Goal: Navigation & Orientation: Find specific page/section

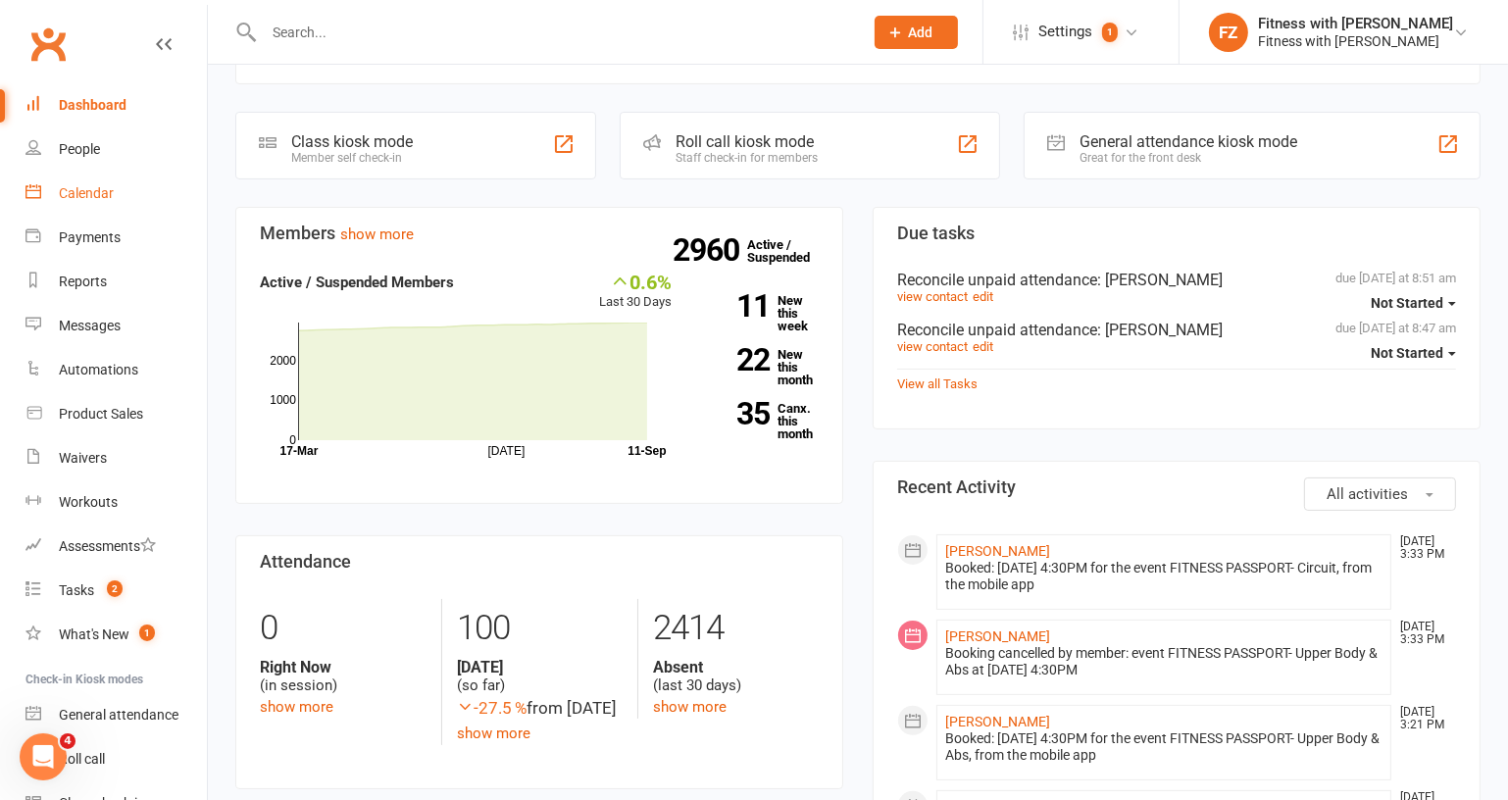
click at [79, 197] on div "Calendar" at bounding box center [86, 193] width 55 height 16
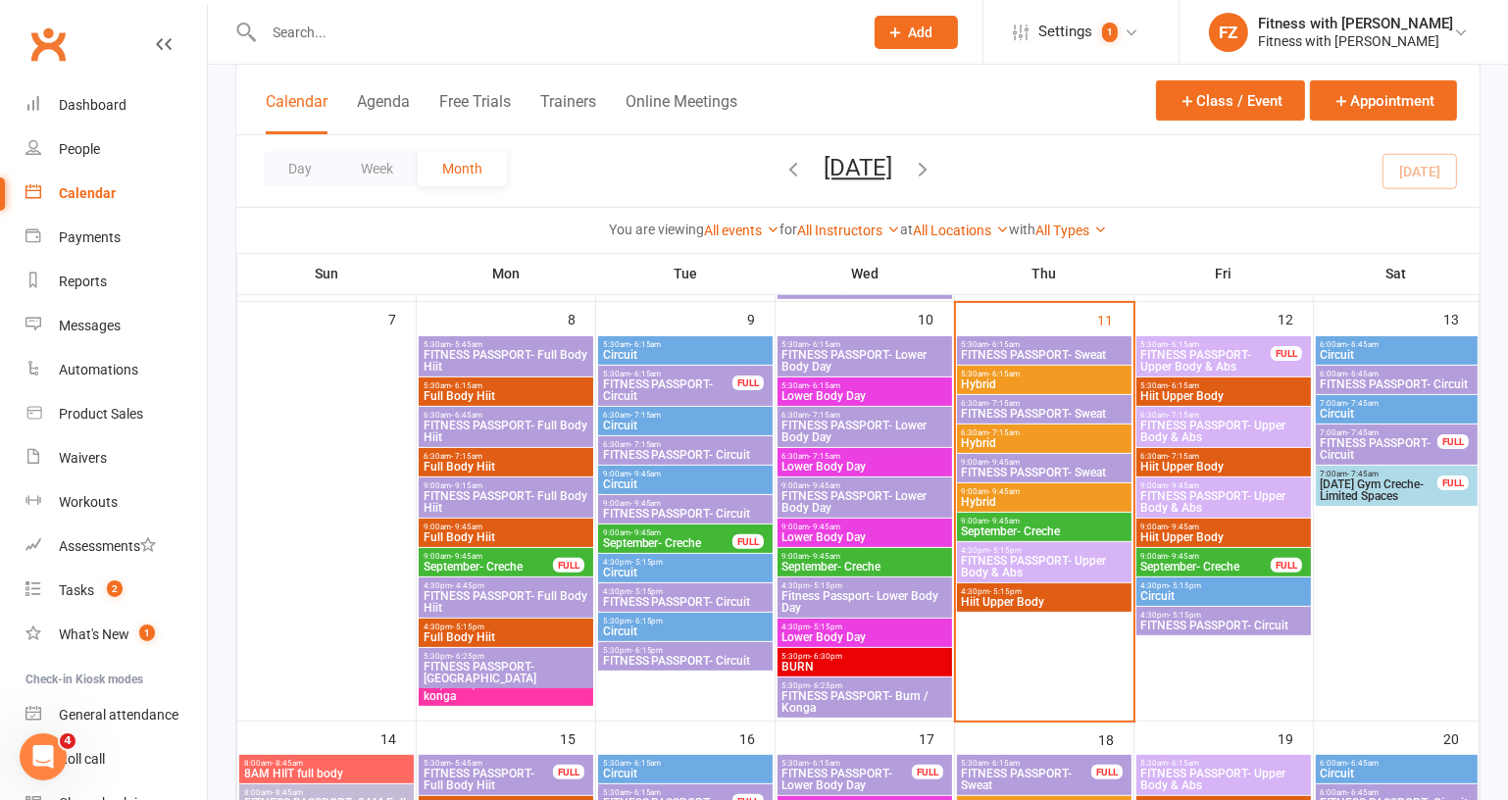
scroll to position [534, 0]
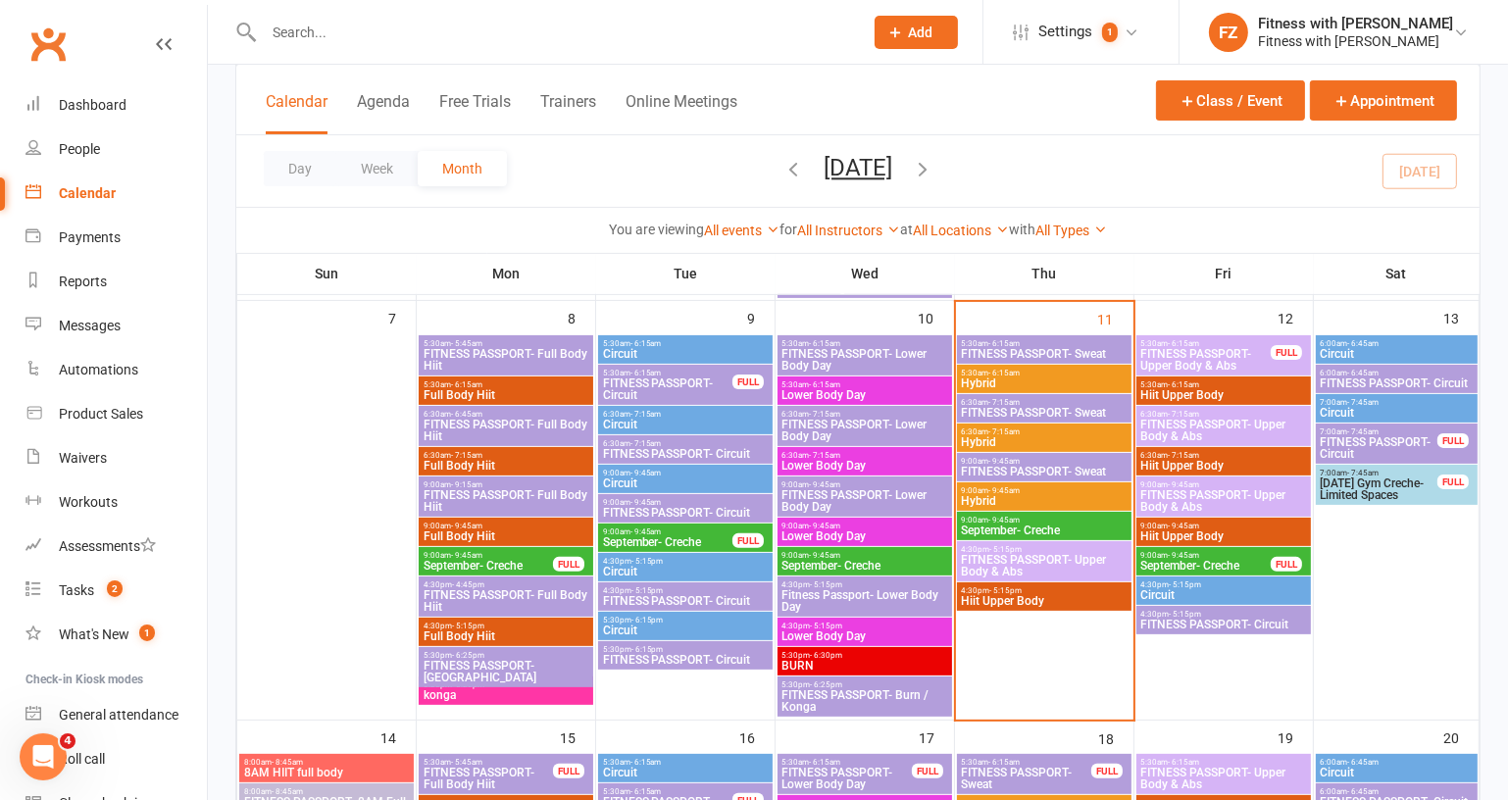
click at [1245, 360] on span "FITNESS PASSPORT- Upper Body & Abs" at bounding box center [1205, 360] width 131 height 24
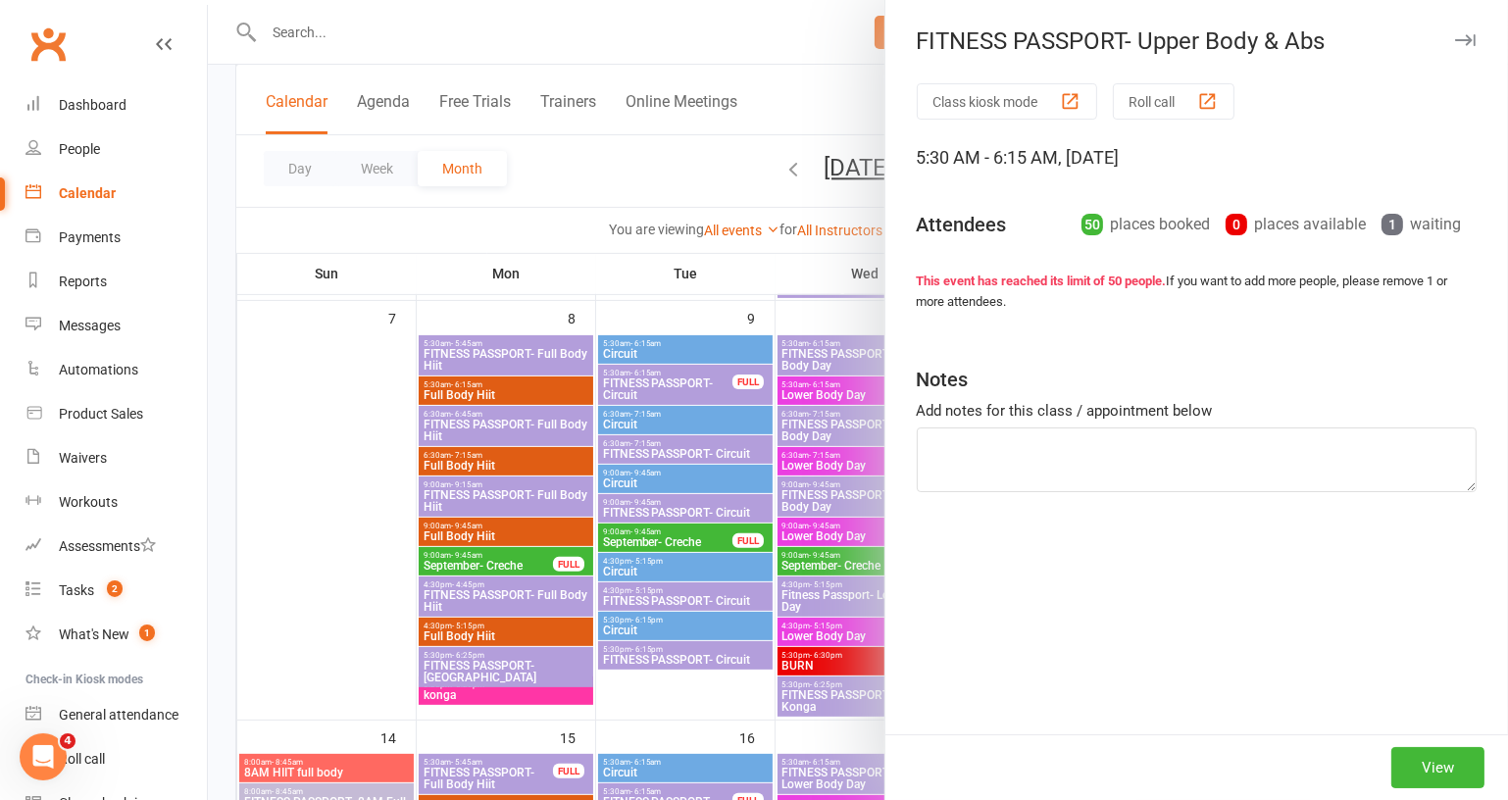
click at [1455, 34] on icon "button" at bounding box center [1465, 40] width 21 height 12
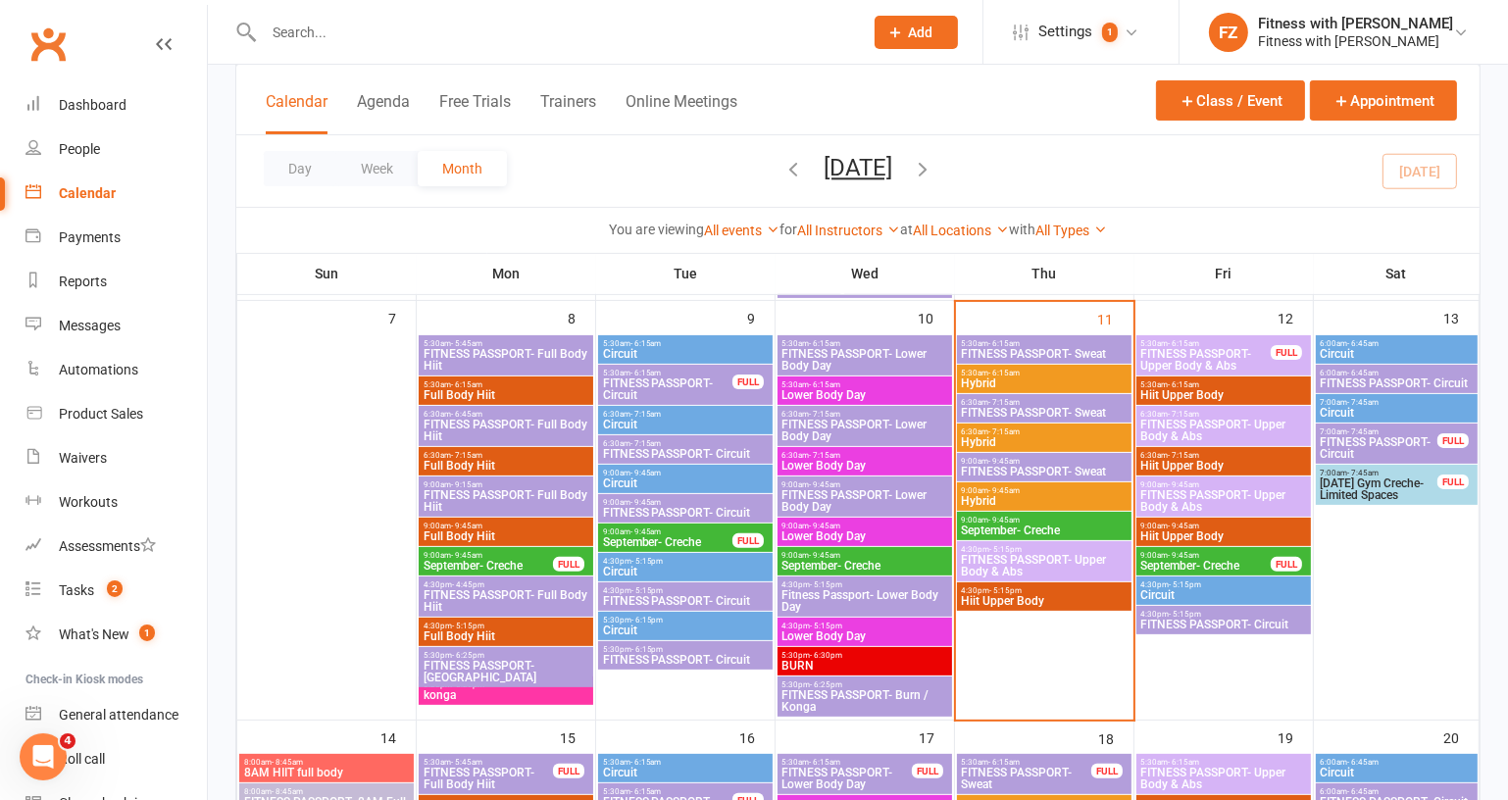
click at [1219, 413] on span "6:30am - 7:15am" at bounding box center [1223, 414] width 167 height 9
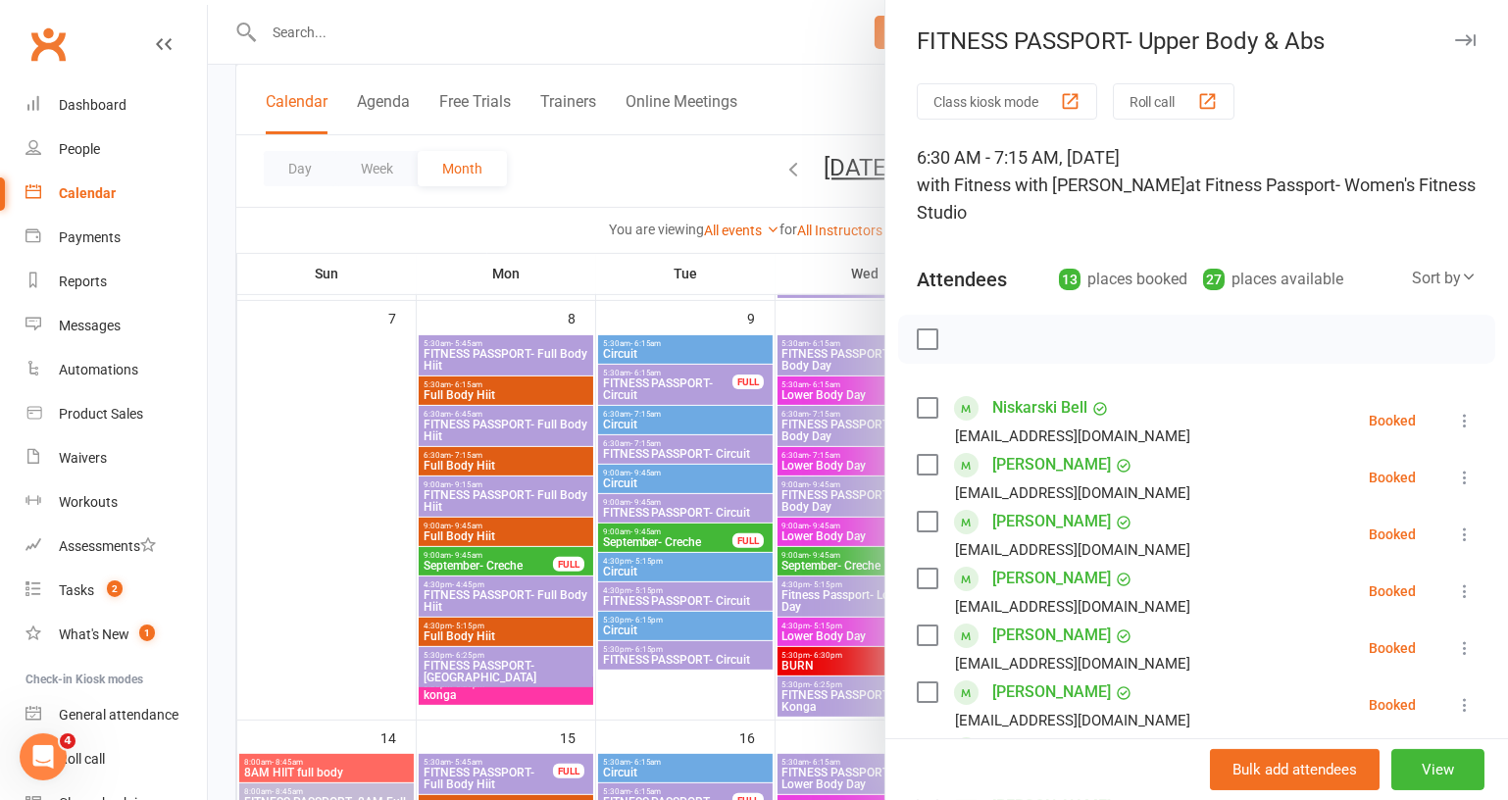
click at [1454, 30] on div "FITNESS PASSPORT- Upper Body & Abs" at bounding box center [1196, 40] width 622 height 27
click at [1455, 41] on icon "button" at bounding box center [1465, 40] width 21 height 12
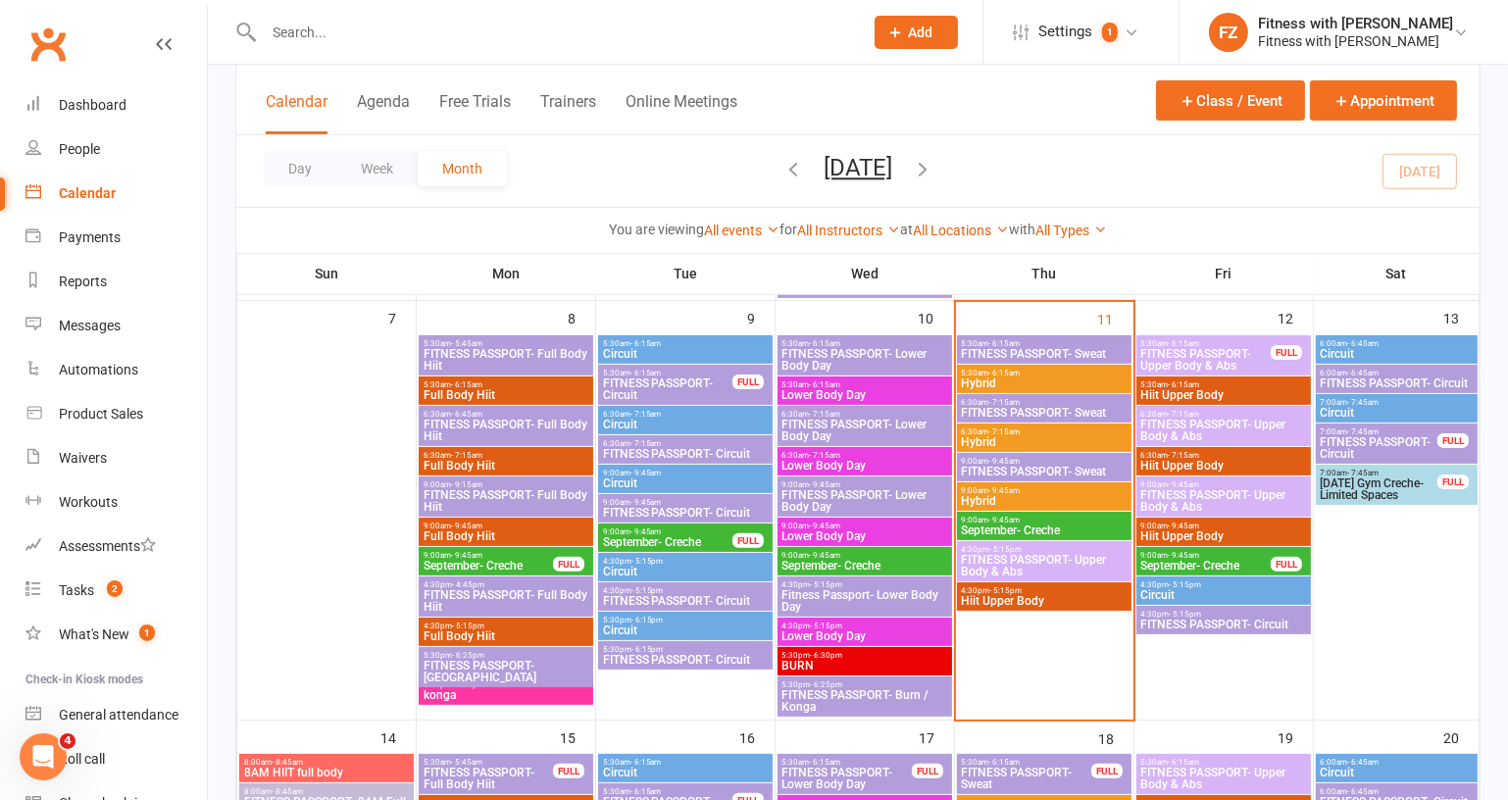
click at [1407, 439] on span "FITNESS PASSPORT- Circuit" at bounding box center [1379, 448] width 120 height 24
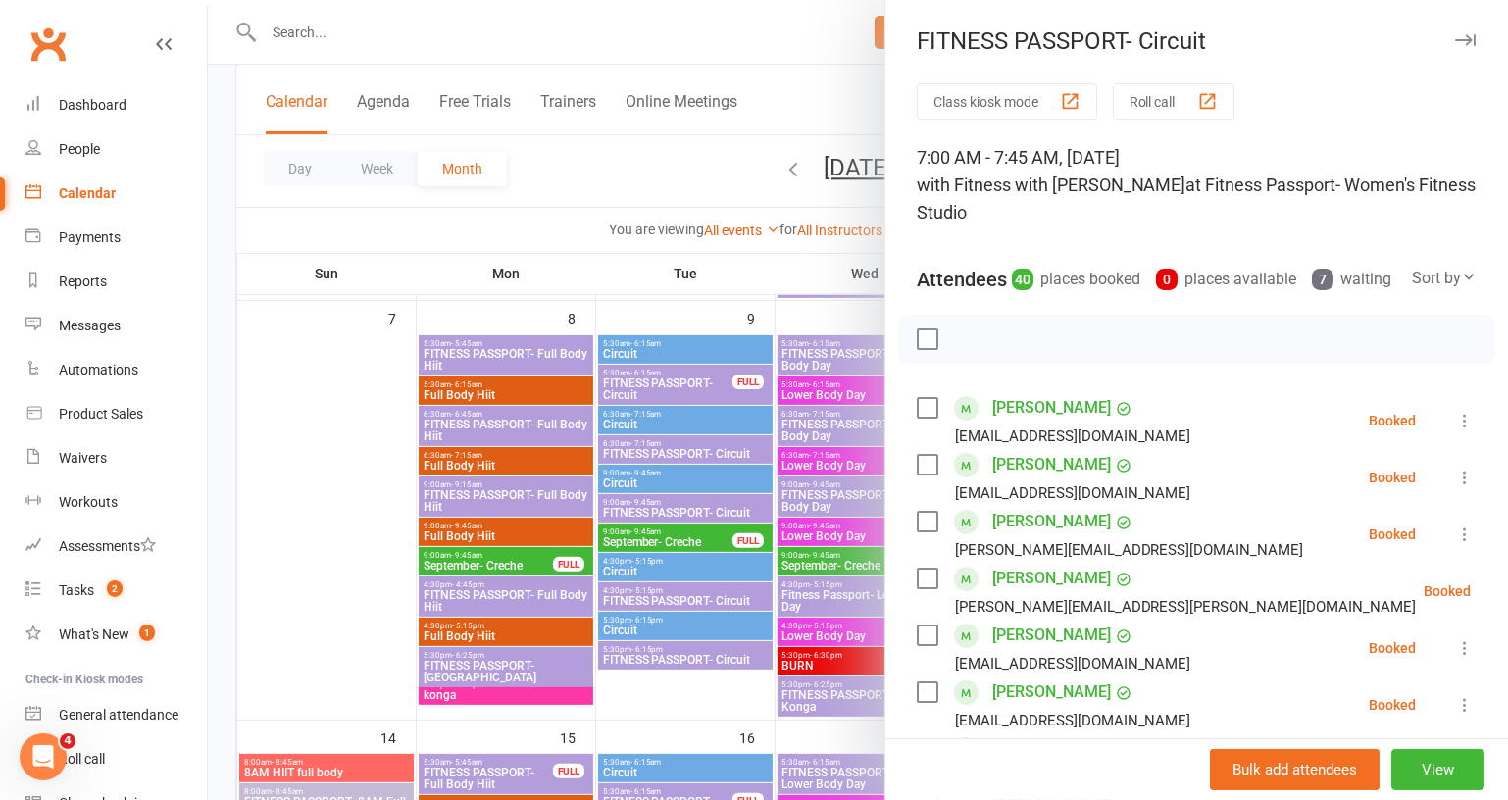
click at [1455, 34] on icon "button" at bounding box center [1465, 40] width 21 height 12
